Goal: Task Accomplishment & Management: Complete application form

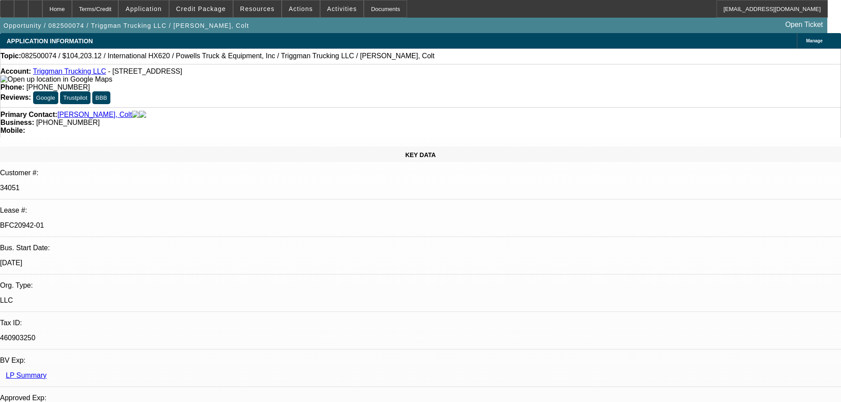
select select "0"
select select "2"
select select "0"
select select "6"
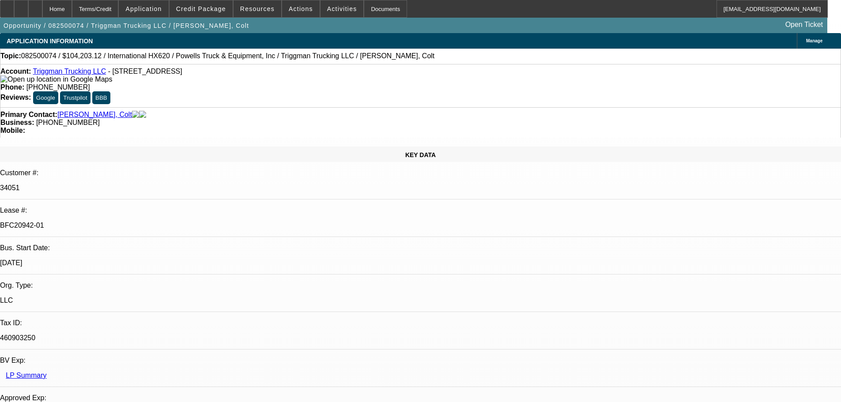
select select "0"
select select "2"
select select "0.1"
select select "4"
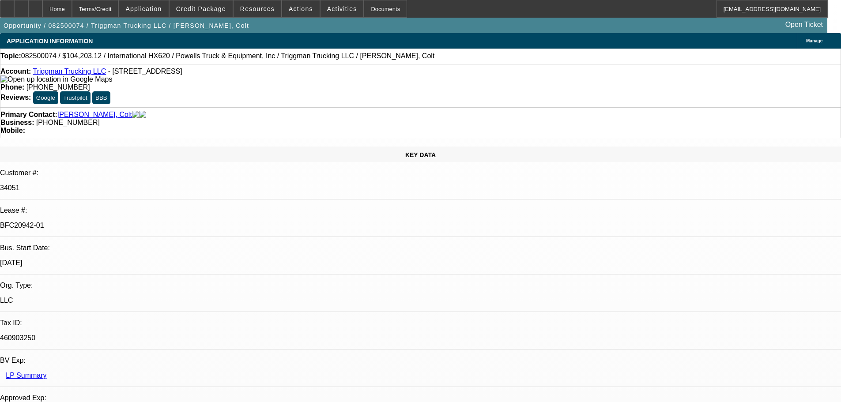
select select "0"
select select "2"
select select "0.1"
select select "4"
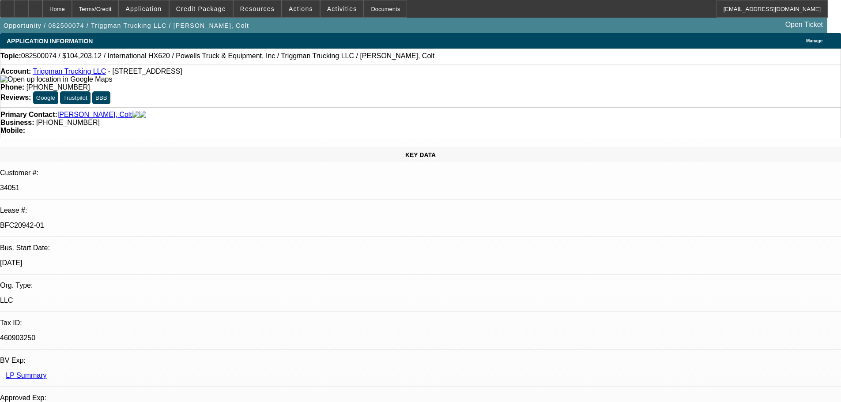
select select "0"
select select "2"
select select "0.1"
select select "4"
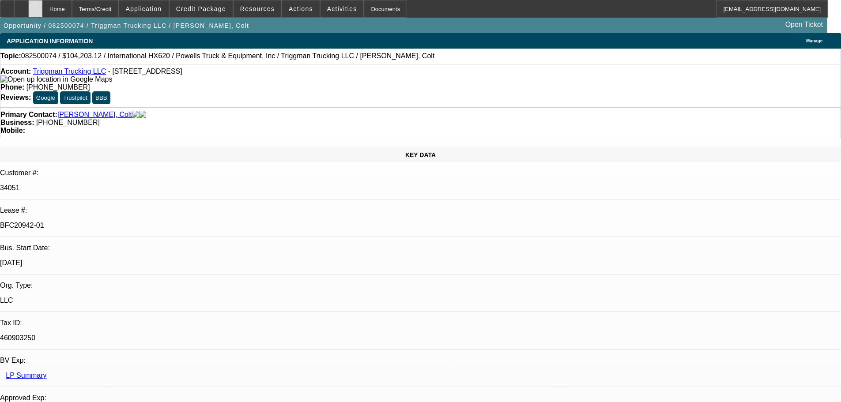
click at [42, 1] on div at bounding box center [35, 9] width 14 height 18
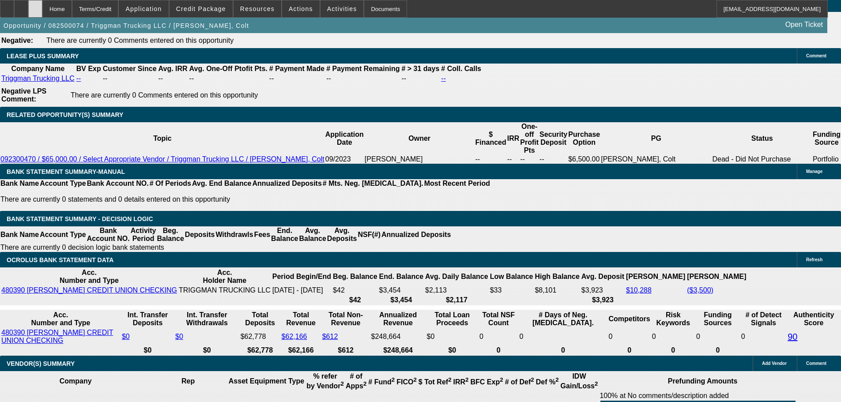
scroll to position [1501, 0]
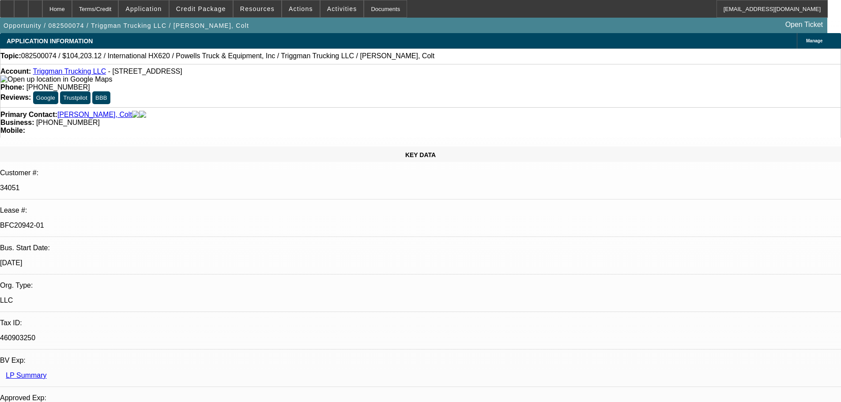
select select "0"
select select "2"
select select "0"
select select "6"
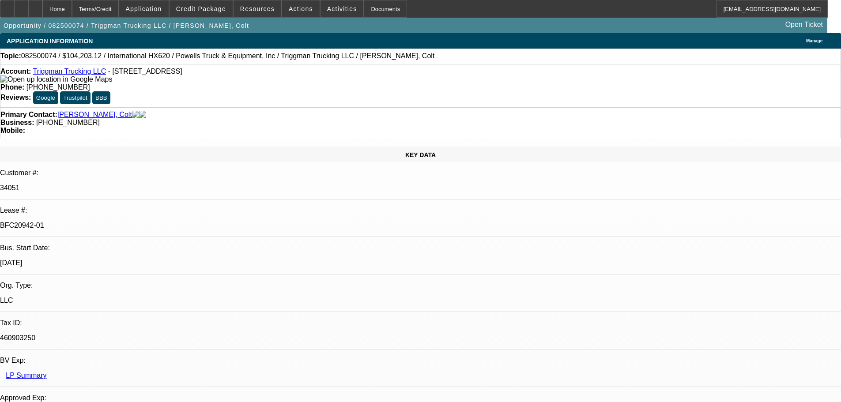
select select "0"
select select "2"
select select "0.1"
select select "4"
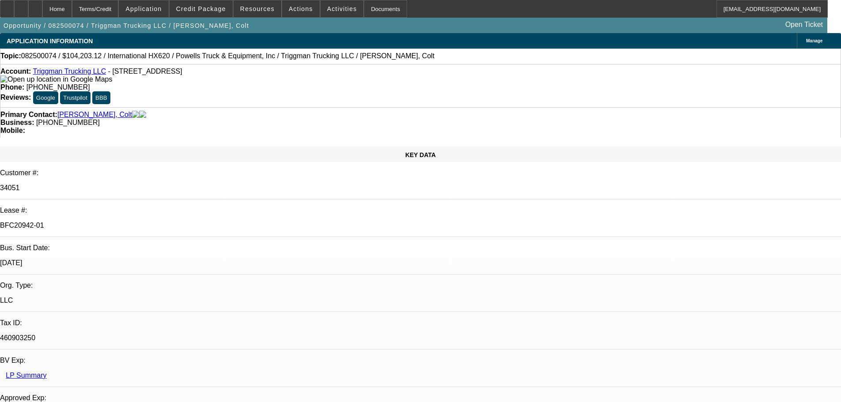
select select "0"
select select "2"
select select "0.1"
select select "4"
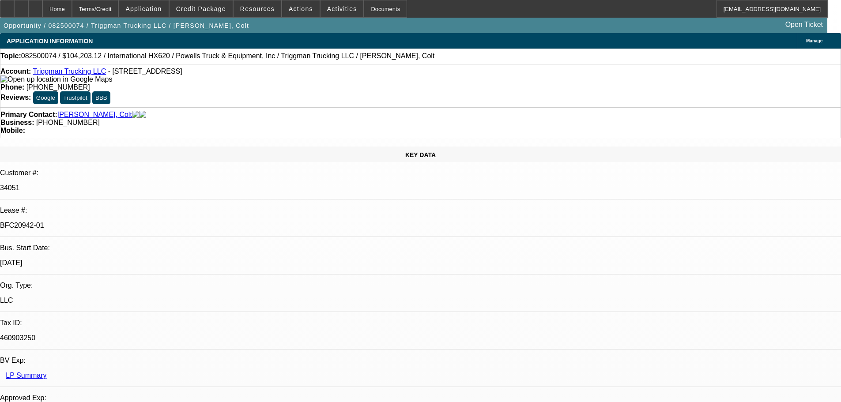
select select "0"
select select "2"
select select "0.1"
select select "4"
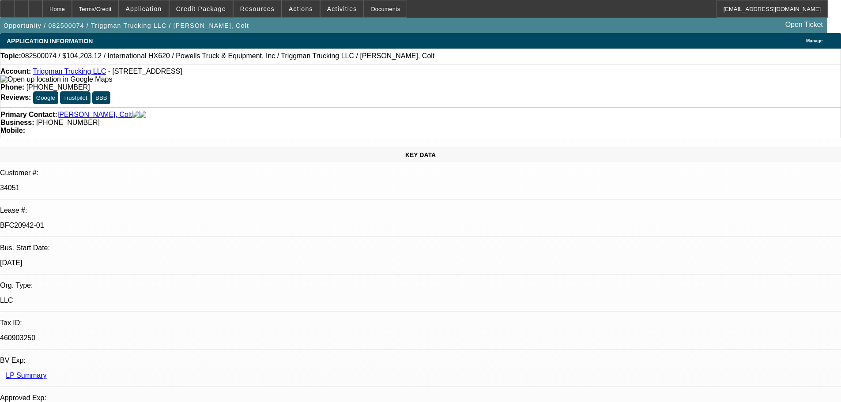
scroll to position [353, 0]
click at [42, 10] on div at bounding box center [35, 9] width 14 height 18
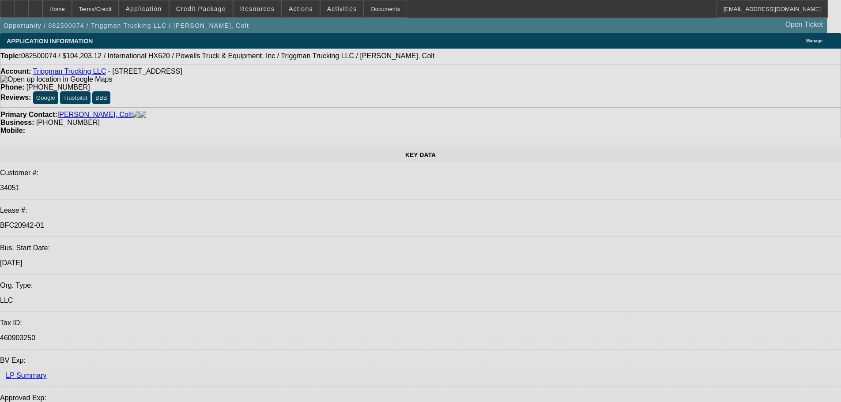
select select "0"
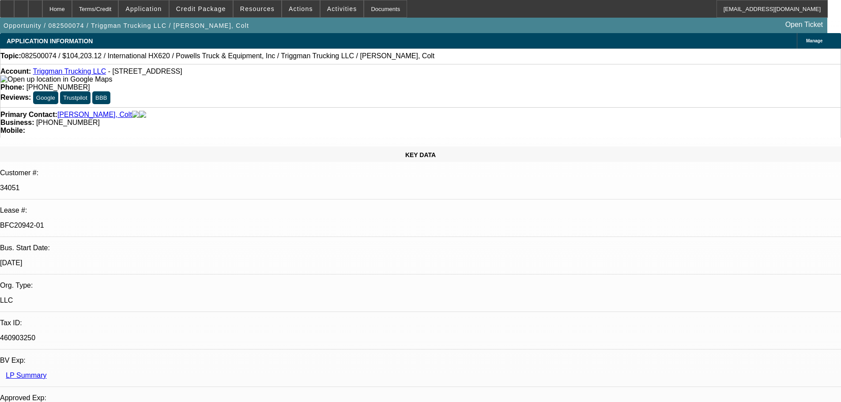
select select "0"
select select "6"
select select "0"
select select "0.1"
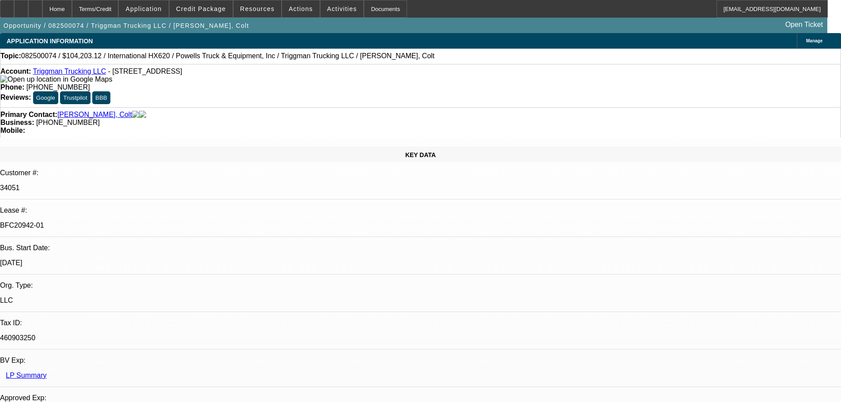
select select "4"
select select "0"
select select "0.1"
select select "4"
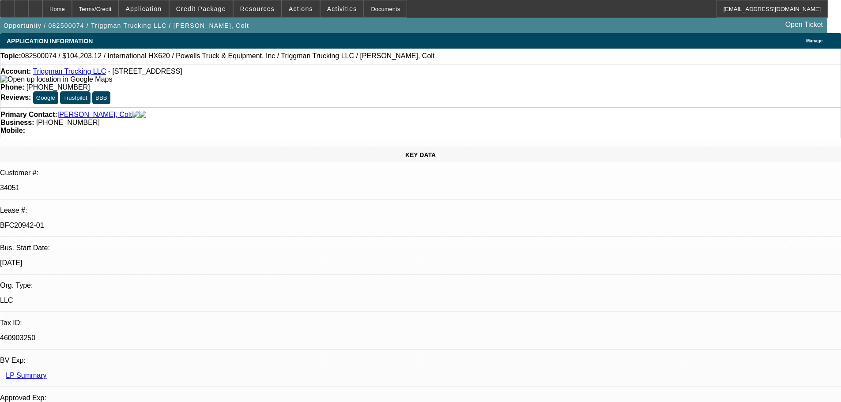
select select "0"
select select "0.1"
select select "4"
select select "2"
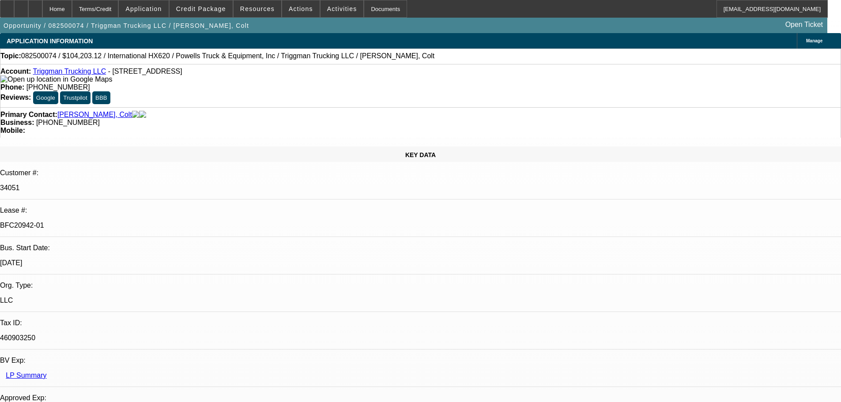
select select "2"
click at [200, 8] on span "Credit Package" at bounding box center [201, 8] width 50 height 7
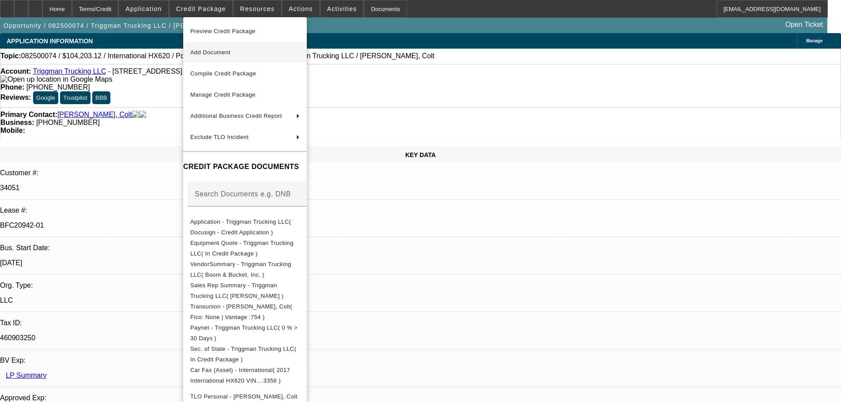
click at [213, 56] on span "Add Document" at bounding box center [244, 52] width 109 height 11
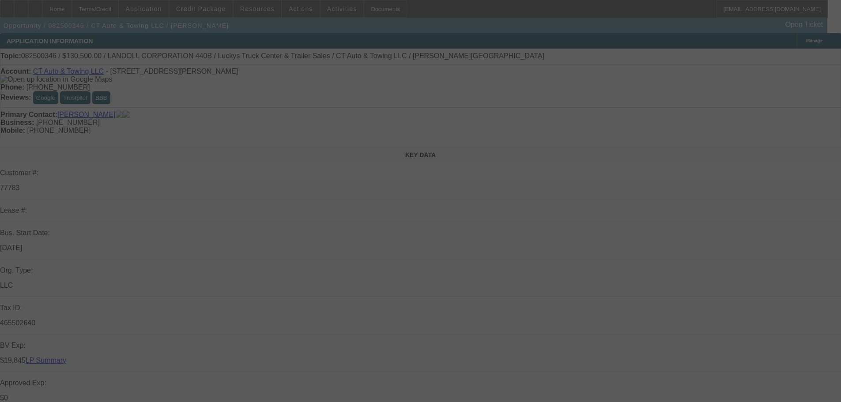
select select "0"
select select "2"
select select "0"
select select "6"
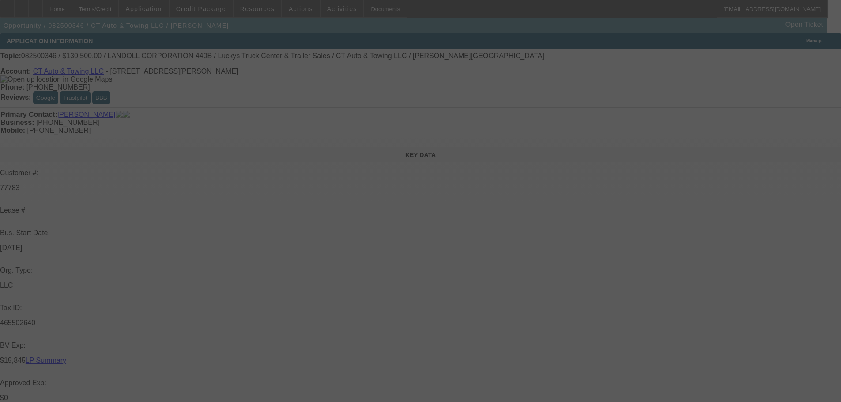
select select "0"
select select "2"
select select "0"
select select "6"
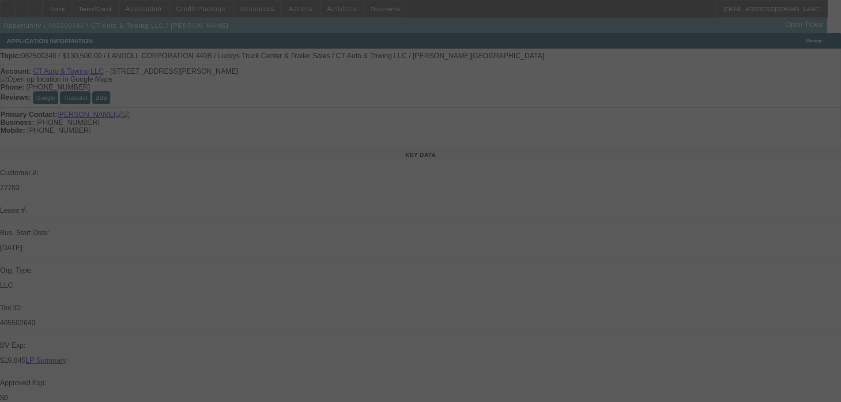
select select "0"
select select "6"
select select "0"
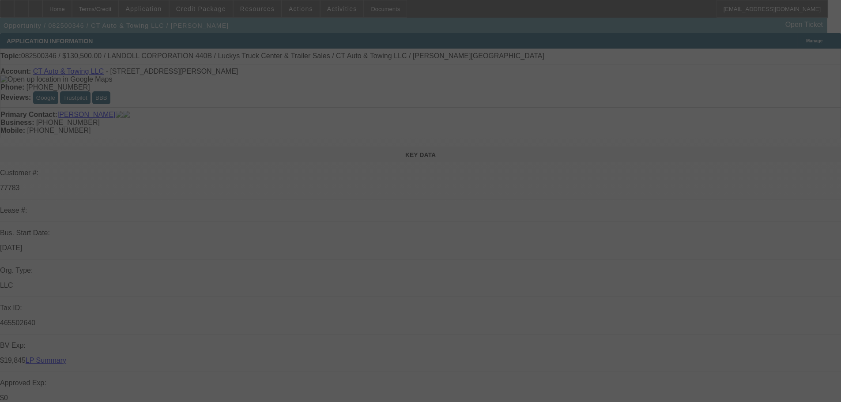
select select "0"
select select "6"
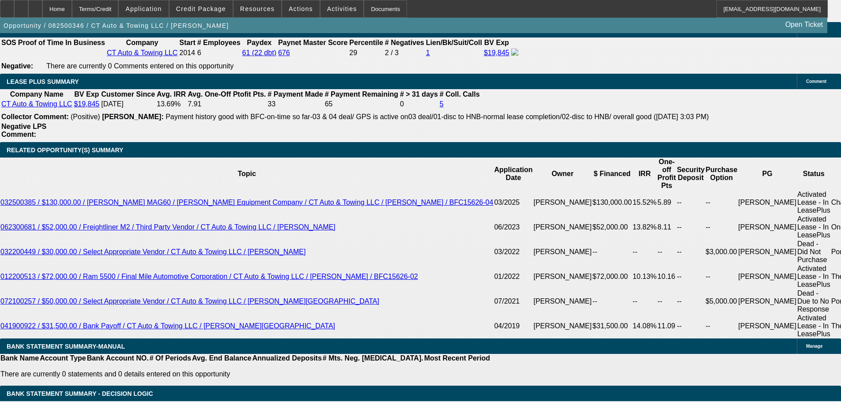
scroll to position [1501, 0]
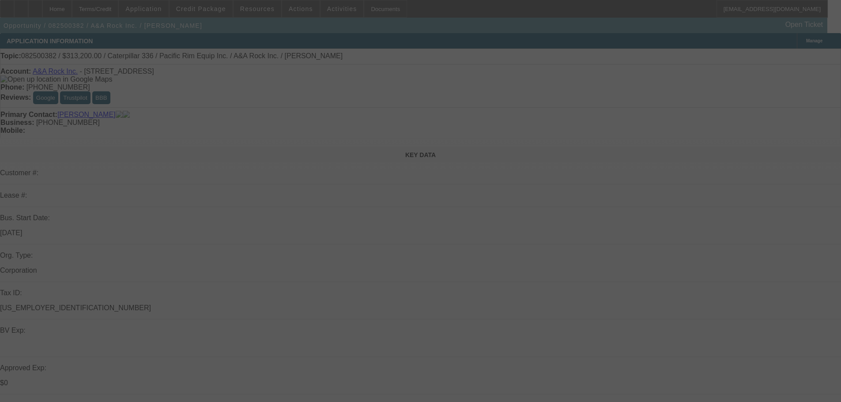
select select "0"
select select "2"
select select "0"
select select "6"
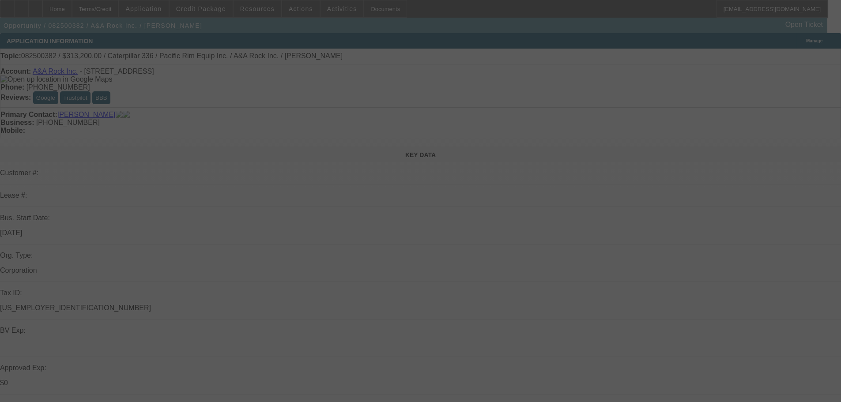
select select "0"
select select "2"
select select "0"
select select "6"
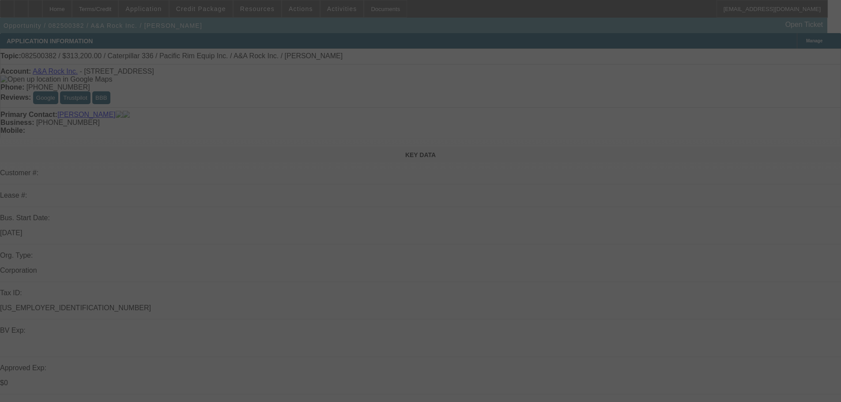
select select "0"
select select "2"
select select "0"
select select "6"
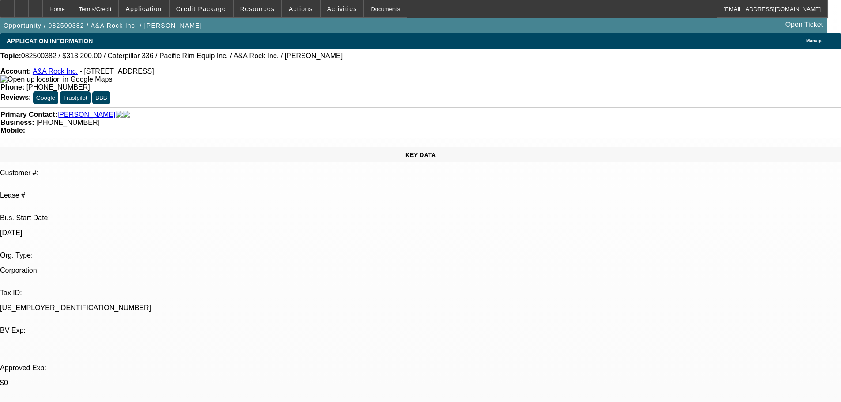
click at [364, 53] on div "Topic: 082500382 / $313,200.00 / Caterpillar 336 / Pacific Rim Equip Inc. / A&A…" at bounding box center [420, 56] width 840 height 8
click at [211, 4] on span at bounding box center [201, 8] width 63 height 21
click at [351, 60] on div "Topic: 082500382 / $313,200.00 / Caterpillar 336 / Pacific Rim Equip Inc. / A&A…" at bounding box center [420, 56] width 840 height 8
select select "0"
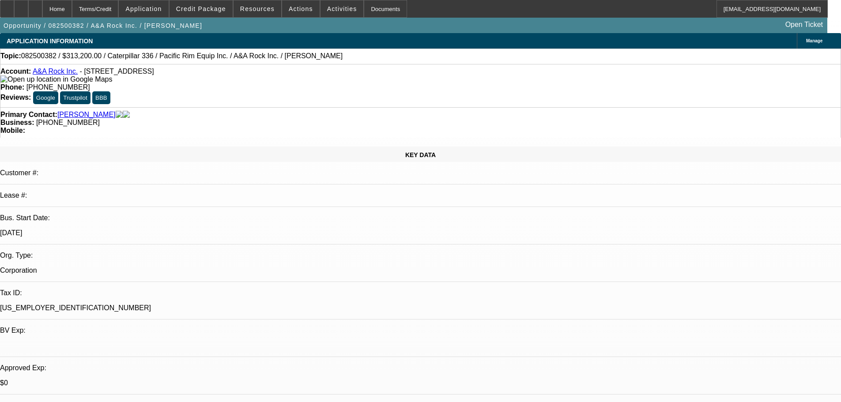
select select "2"
select select "0"
select select "6"
select select "0"
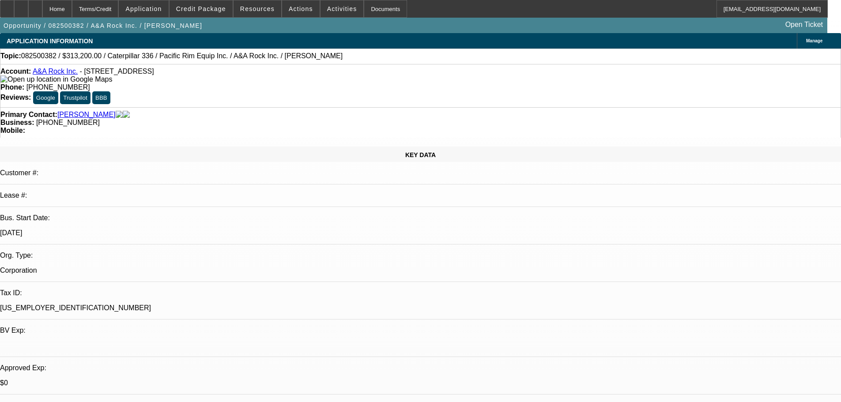
select select "2"
select select "0"
select select "6"
select select "0"
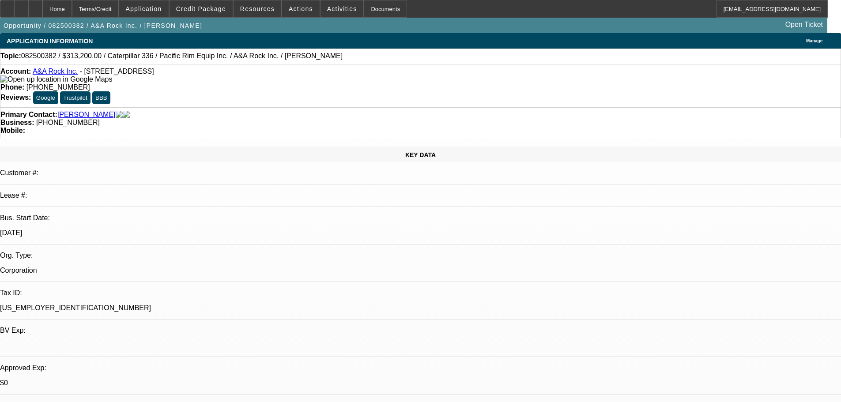
select select "2"
select select "0"
select select "6"
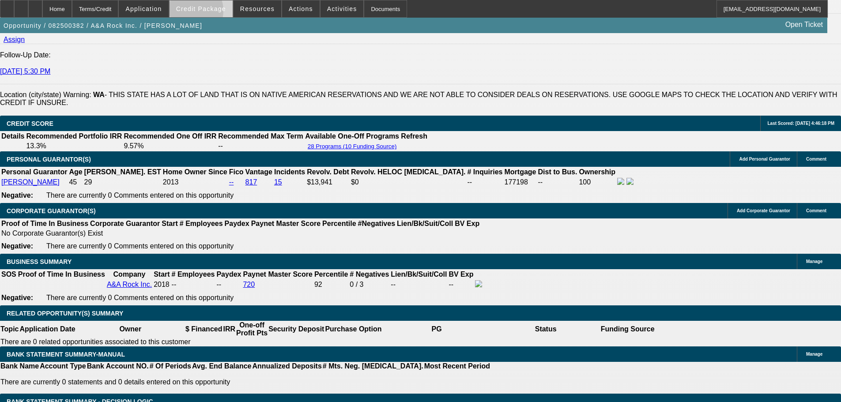
click at [204, 13] on span at bounding box center [201, 8] width 63 height 21
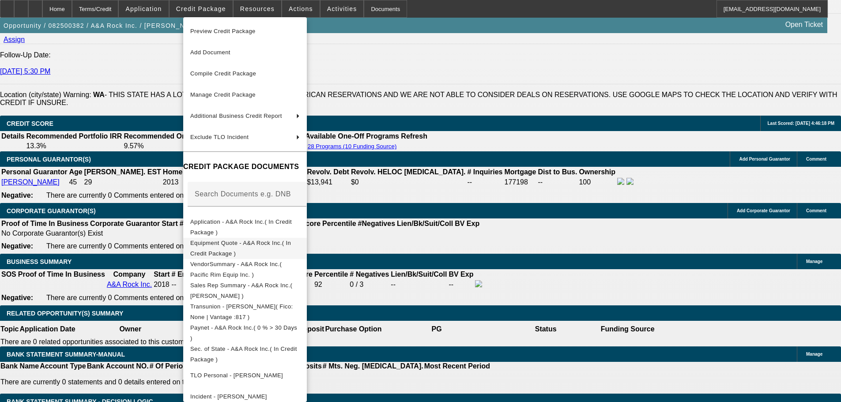
click at [239, 239] on button "Equipment Quote - A&A Rock Inc.( In Credit Package )" at bounding box center [245, 248] width 124 height 21
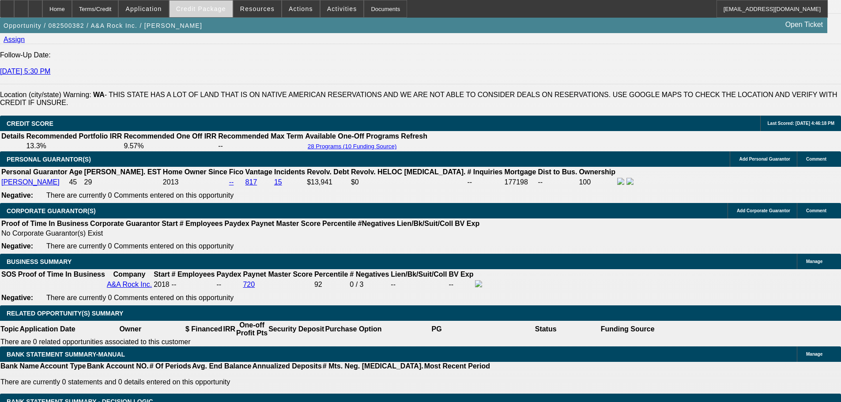
click at [209, 13] on span at bounding box center [201, 8] width 63 height 21
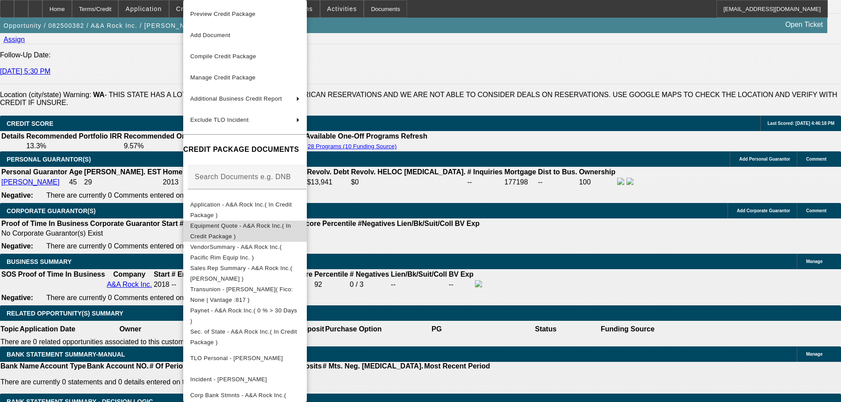
click at [219, 233] on span "Equipment Quote - A&A Rock Inc.( In Credit Package )" at bounding box center [244, 231] width 109 height 21
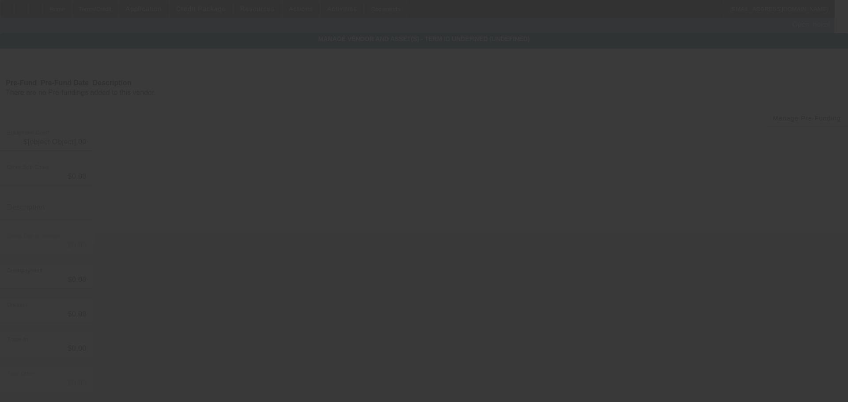
type input "$264,000.00"
type input "$49,200.00"
type input "Tariff, freight, border"
type input "$313,200.00"
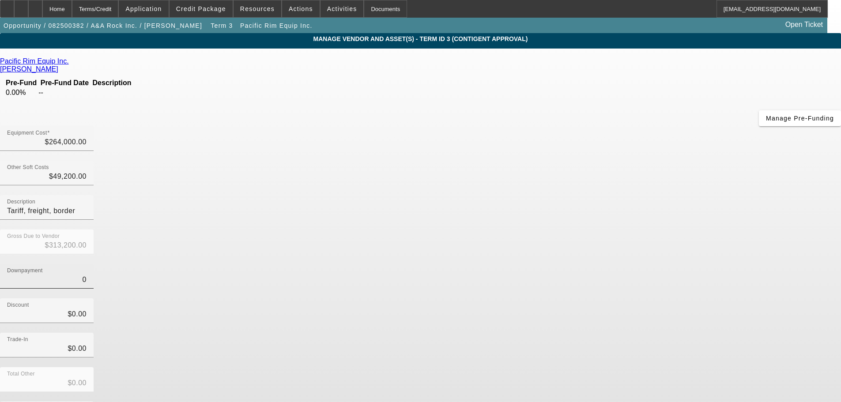
click at [87, 275] on input "0" at bounding box center [46, 280] width 79 height 11
type input "3"
type input "$3.00"
type input "$313,197.00"
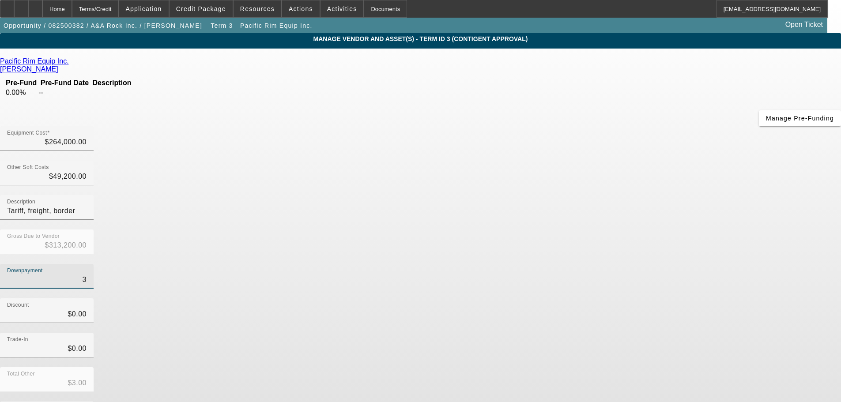
type input "36"
type input "$36.00"
type input "$313,164.00"
type input "363"
type input "$363.00"
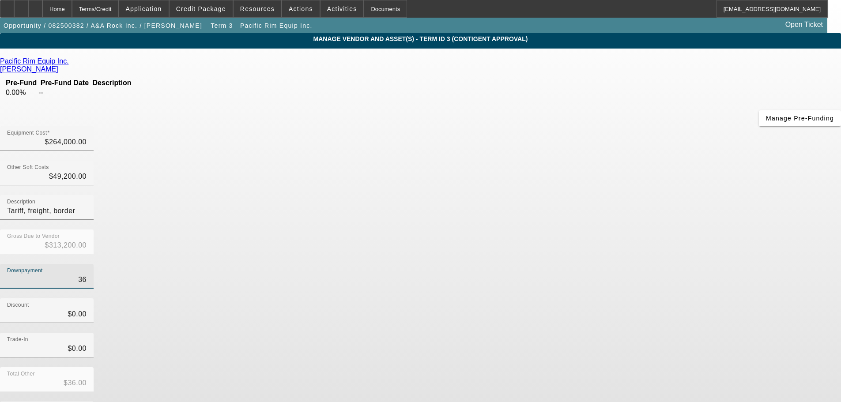
type input "$312,837.00"
type input "3638"
type input "$3,638.00"
type input "$309,562.00"
type input "3638.4"
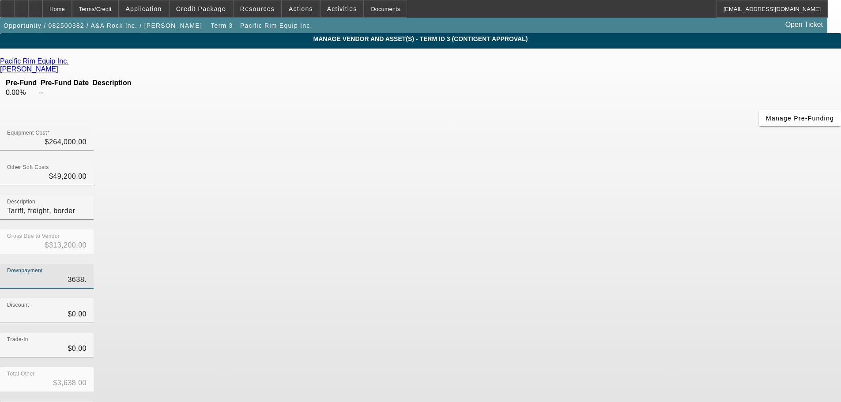
type input "$3,638.40"
type input "$309,561.60"
type input "3638.48"
type input "$3,638.48"
type input "$309,561.52"
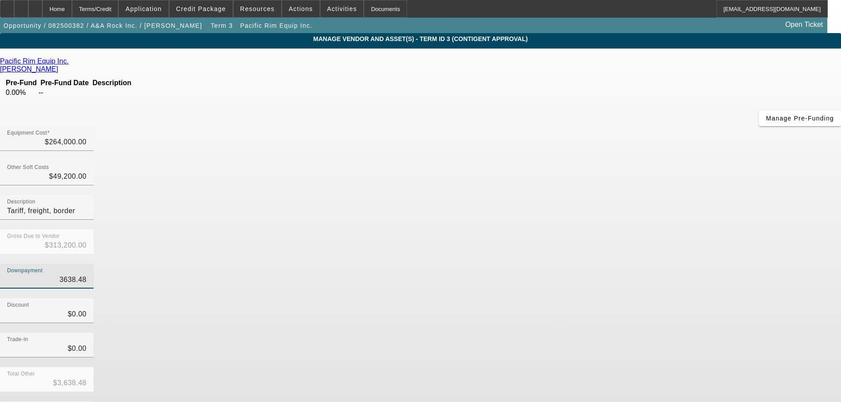
type input "$3,638.48"
click at [569, 298] on div "Discount $0.00" at bounding box center [420, 315] width 841 height 34
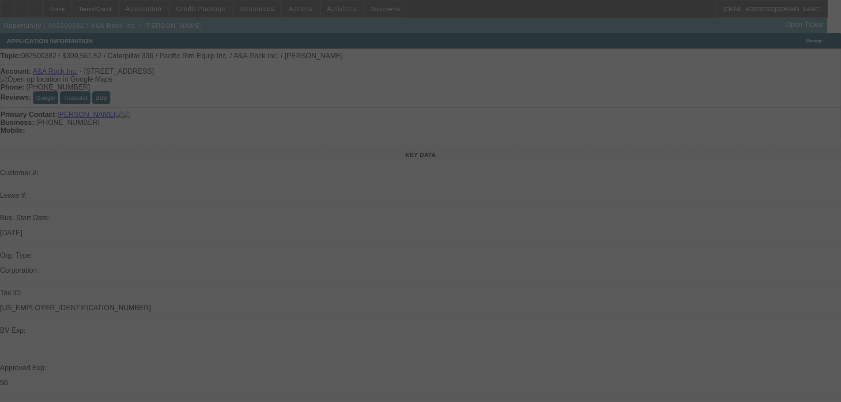
select select "0"
select select "2"
select select "0"
select select "6"
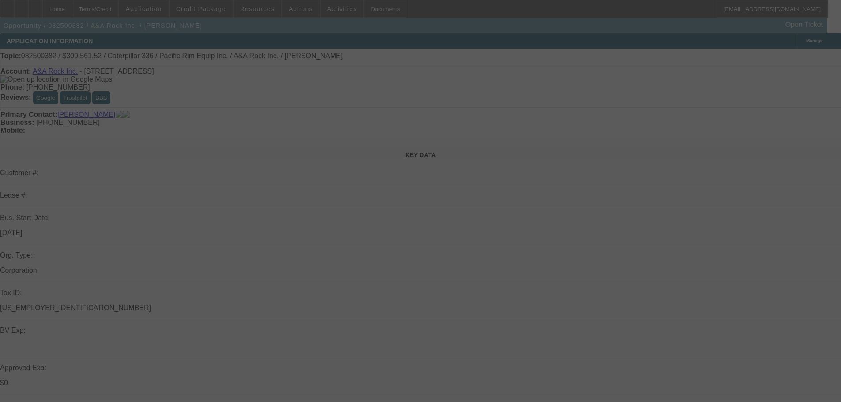
select select "0"
select select "2"
select select "0"
select select "6"
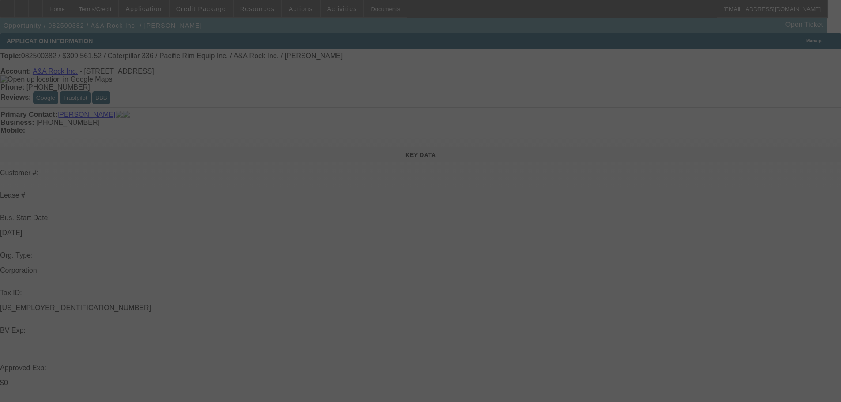
select select "0"
select select "2"
select select "0"
select select "6"
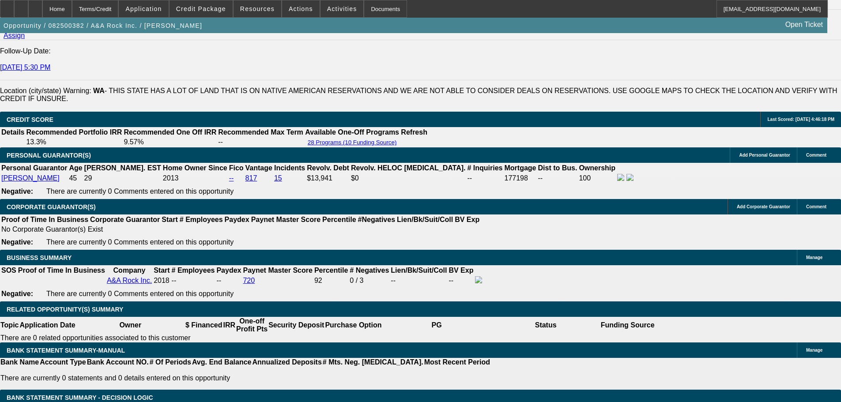
scroll to position [1236, 0]
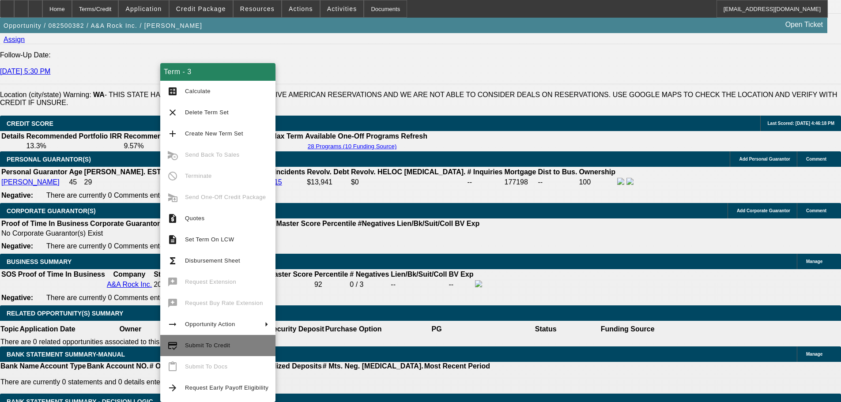
click at [201, 344] on span "Submit To Credit" at bounding box center [207, 345] width 45 height 7
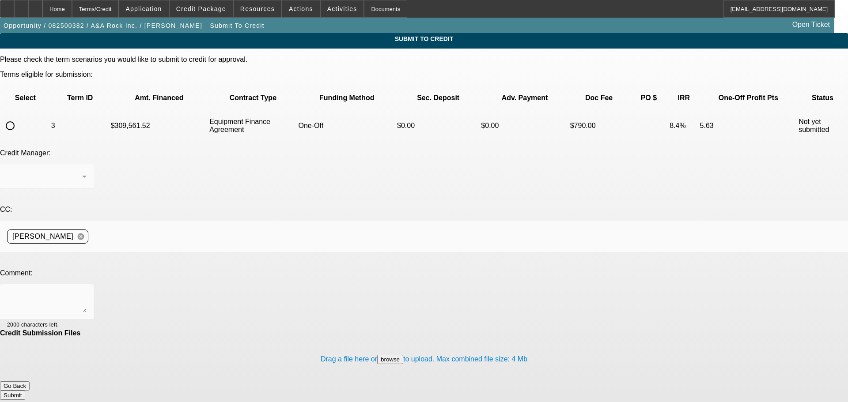
click at [46, 110] on td at bounding box center [25, 125] width 49 height 31
click at [19, 117] on input "radio" at bounding box center [10, 126] width 18 height 18
radio input "true"
click at [87, 291] on textarea at bounding box center [46, 301] width 79 height 21
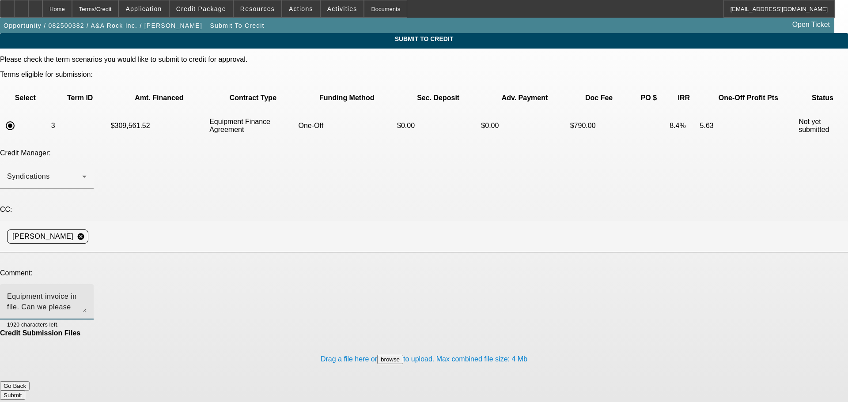
type textarea "Equipment invoice in file. Can we please send back to Leaf for review? Thank you"
click at [25, 391] on button "Submit" at bounding box center [12, 395] width 25 height 9
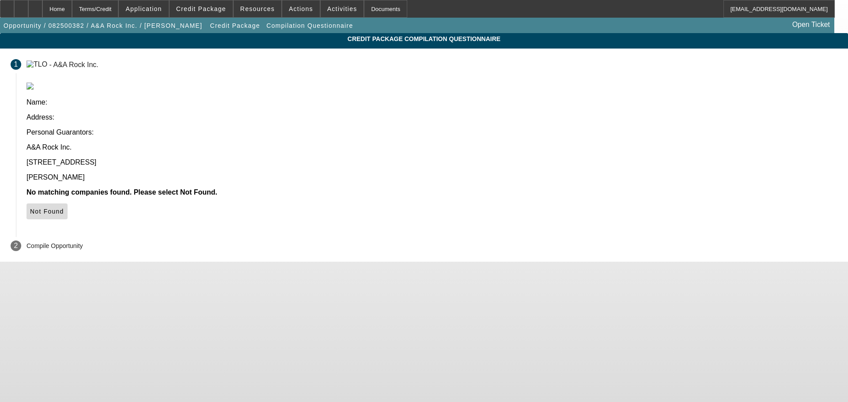
click at [64, 208] on span "Not Found" at bounding box center [47, 211] width 34 height 7
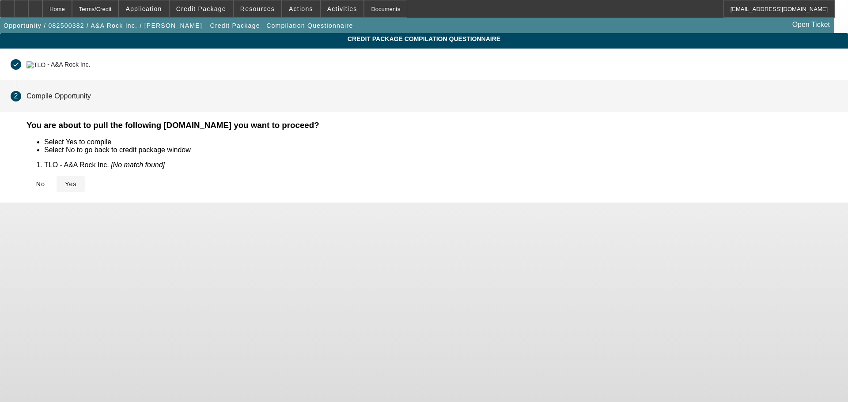
click at [77, 182] on span "Yes" at bounding box center [71, 184] width 12 height 7
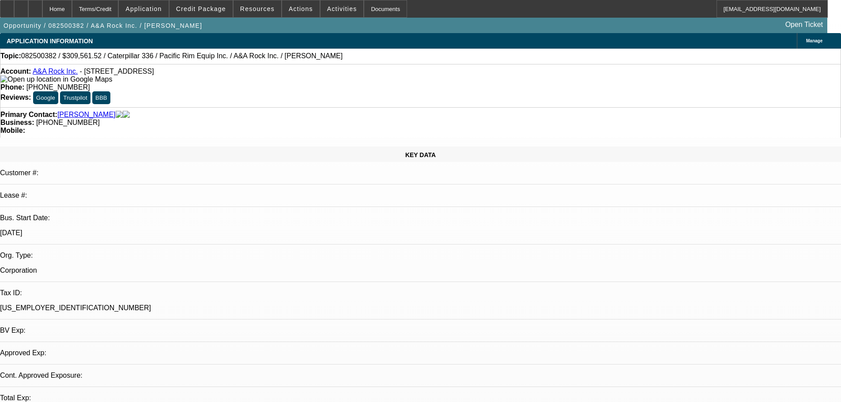
select select "0"
select select "2"
select select "0"
select select "6"
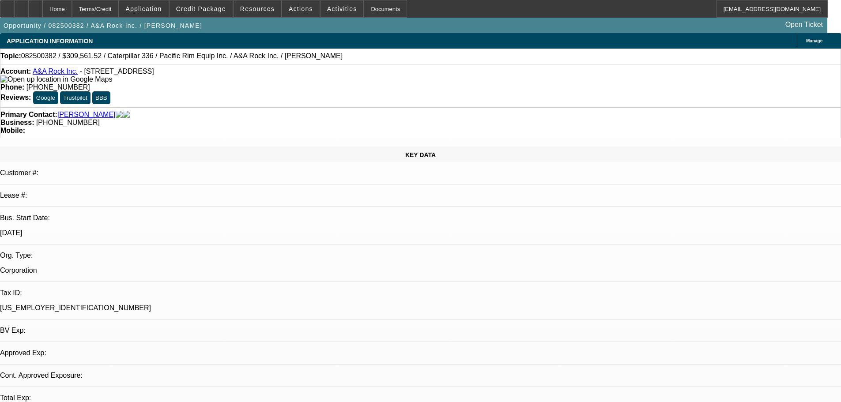
select select "0"
select select "2"
select select "0"
select select "6"
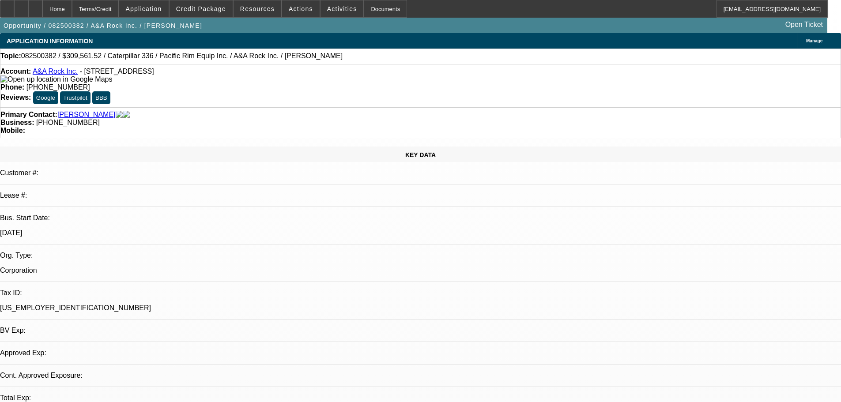
select select "0"
select select "2"
select select "0"
select select "6"
